Goal: Information Seeking & Learning: Learn about a topic

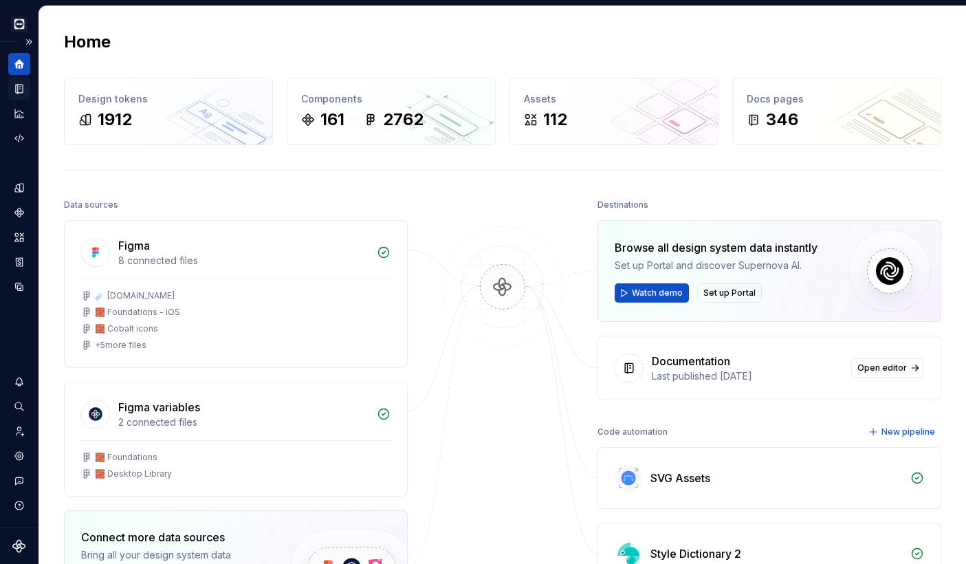
click at [20, 85] on icon "Documentation" at bounding box center [21, 89] width 6 height 8
click at [21, 89] on icon "Documentation" at bounding box center [21, 89] width 6 height 8
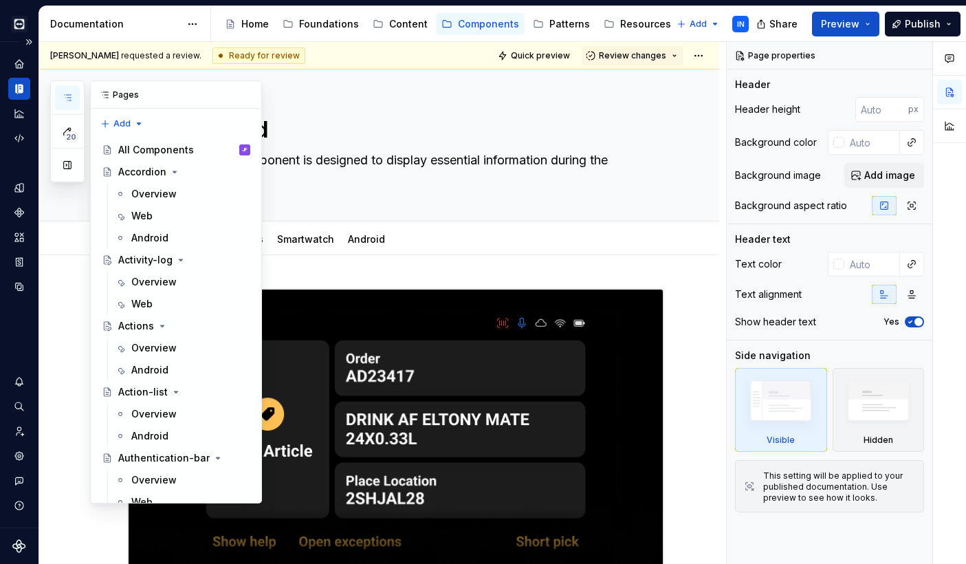
click at [69, 101] on icon "button" at bounding box center [67, 97] width 11 height 11
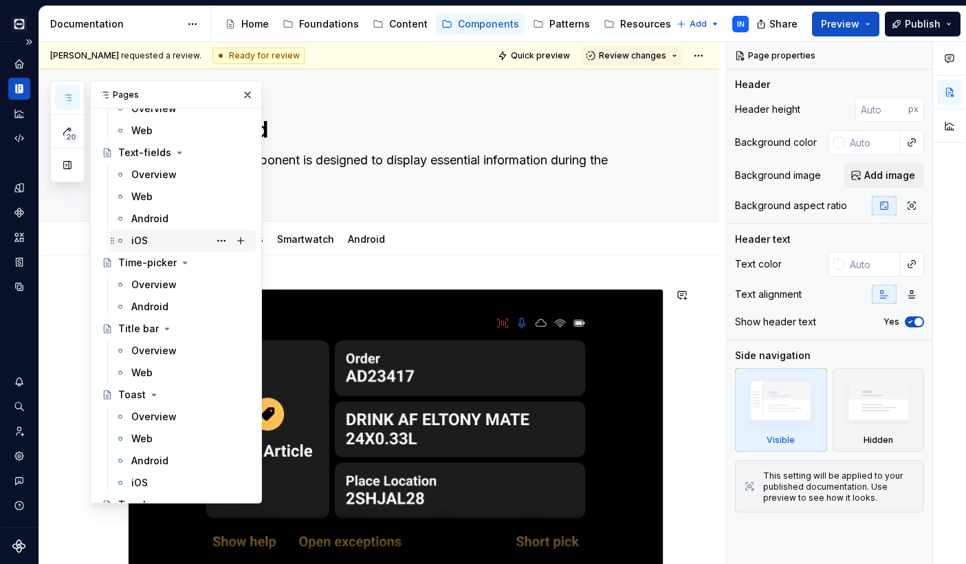
scroll to position [6337, 0]
click at [147, 413] on div "Overview" at bounding box center [153, 416] width 45 height 14
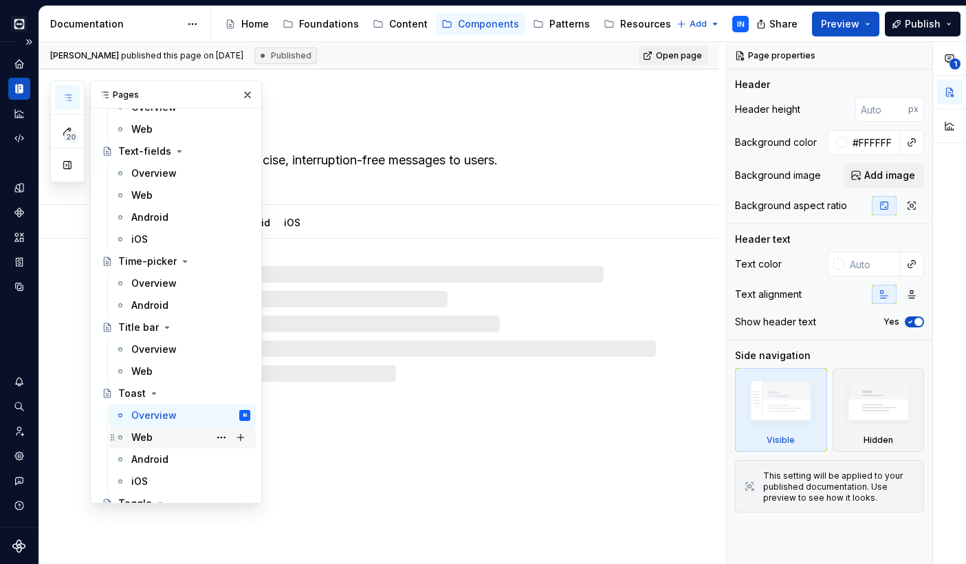
click at [168, 444] on div "Web" at bounding box center [190, 437] width 119 height 19
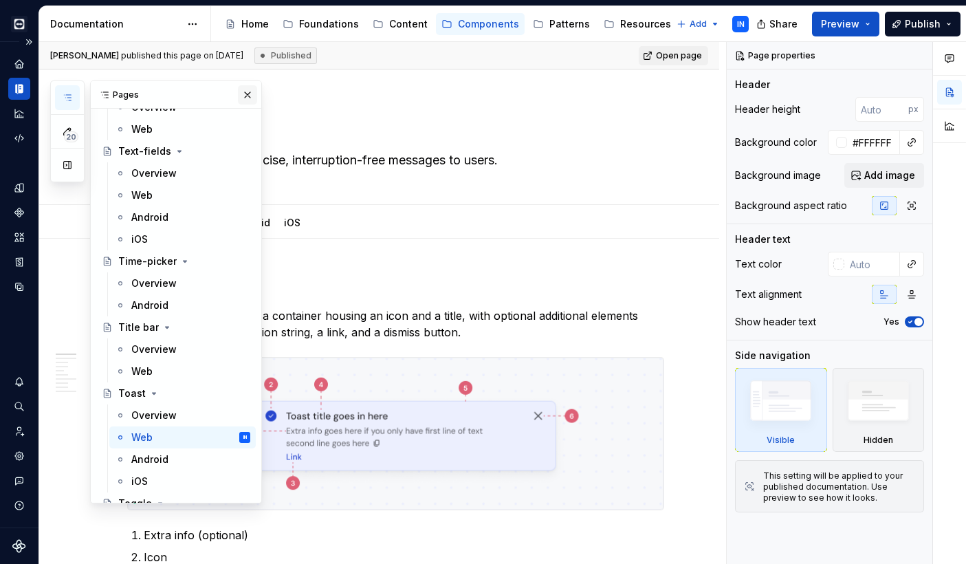
click at [250, 95] on button "button" at bounding box center [247, 94] width 19 height 19
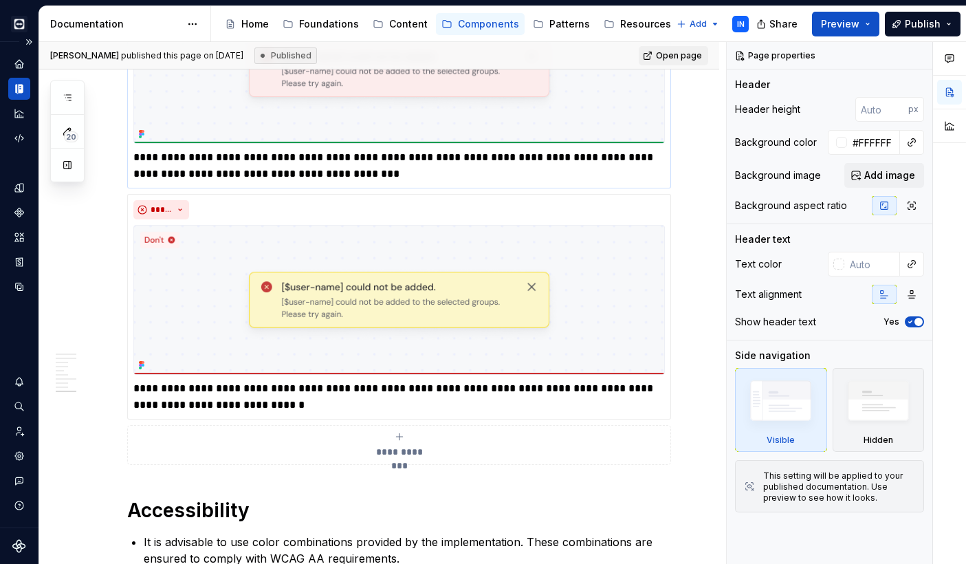
scroll to position [2752, 0]
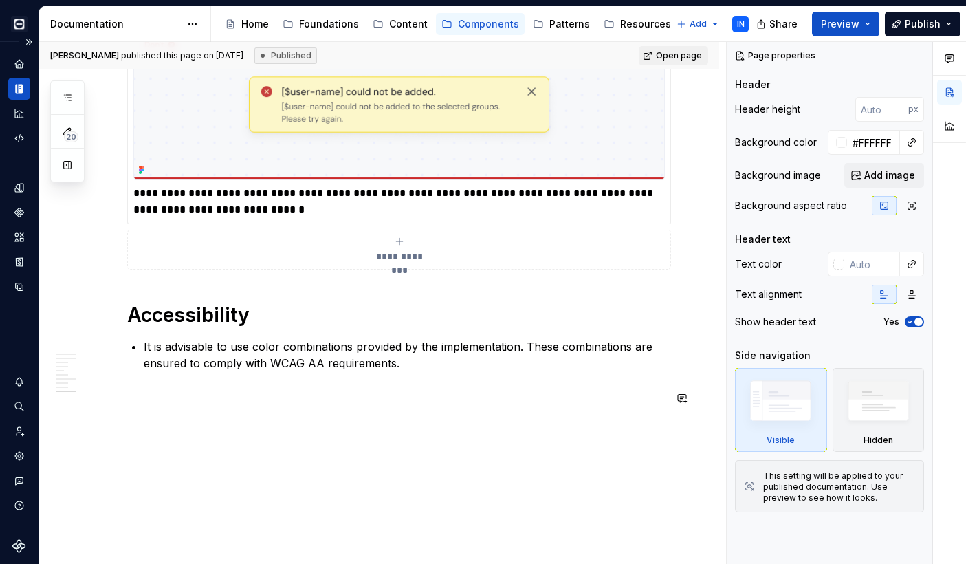
type textarea "*"
